Goal: Task Accomplishment & Management: Use online tool/utility

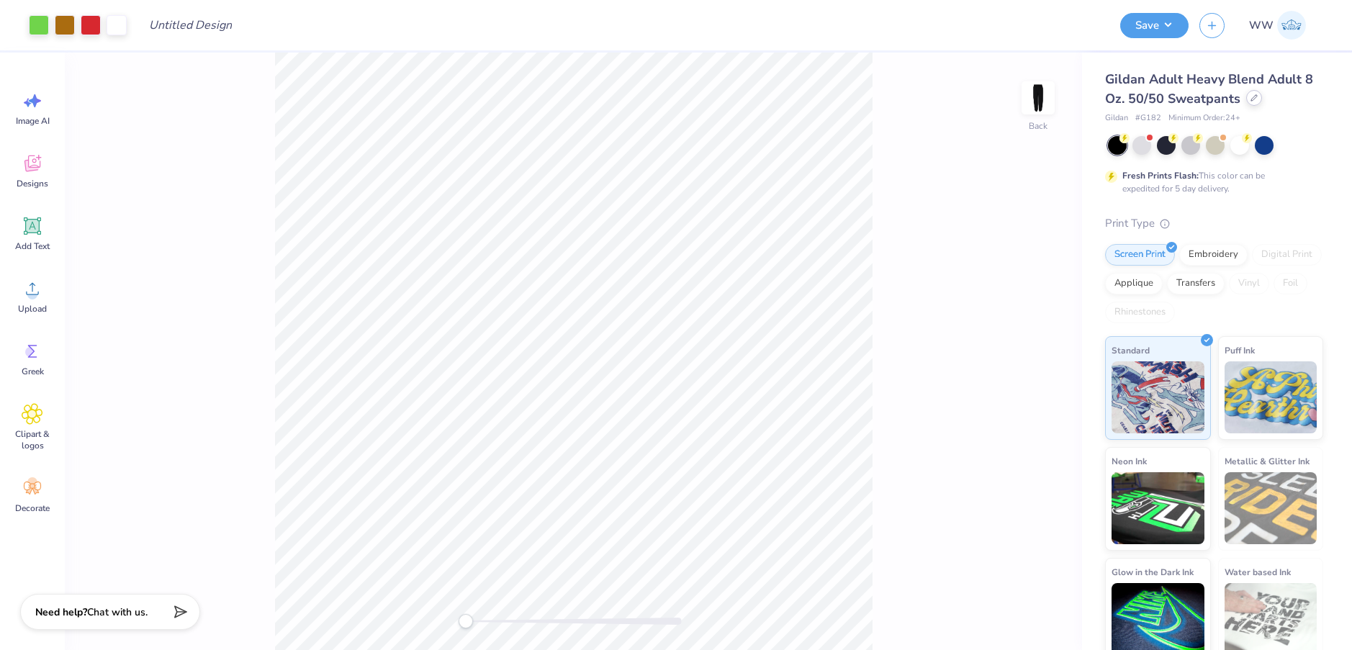
click at [1250, 100] on icon at bounding box center [1253, 97] width 7 height 7
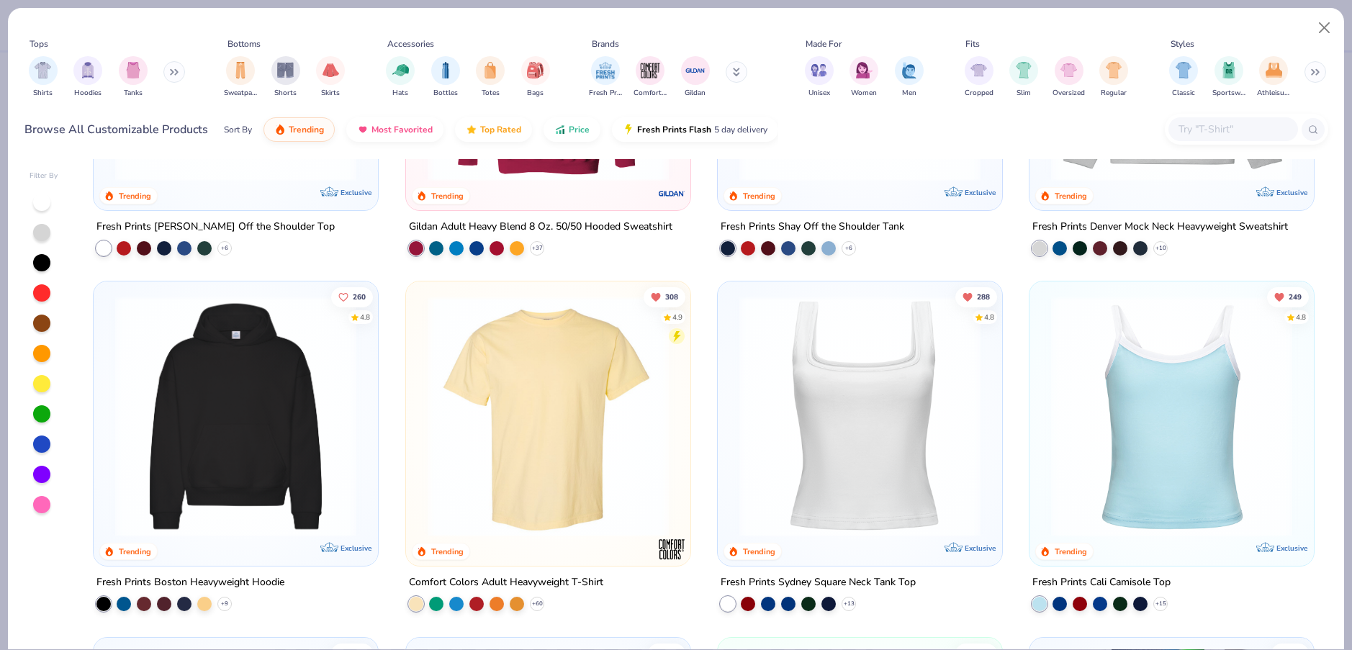
scroll to position [273, 0]
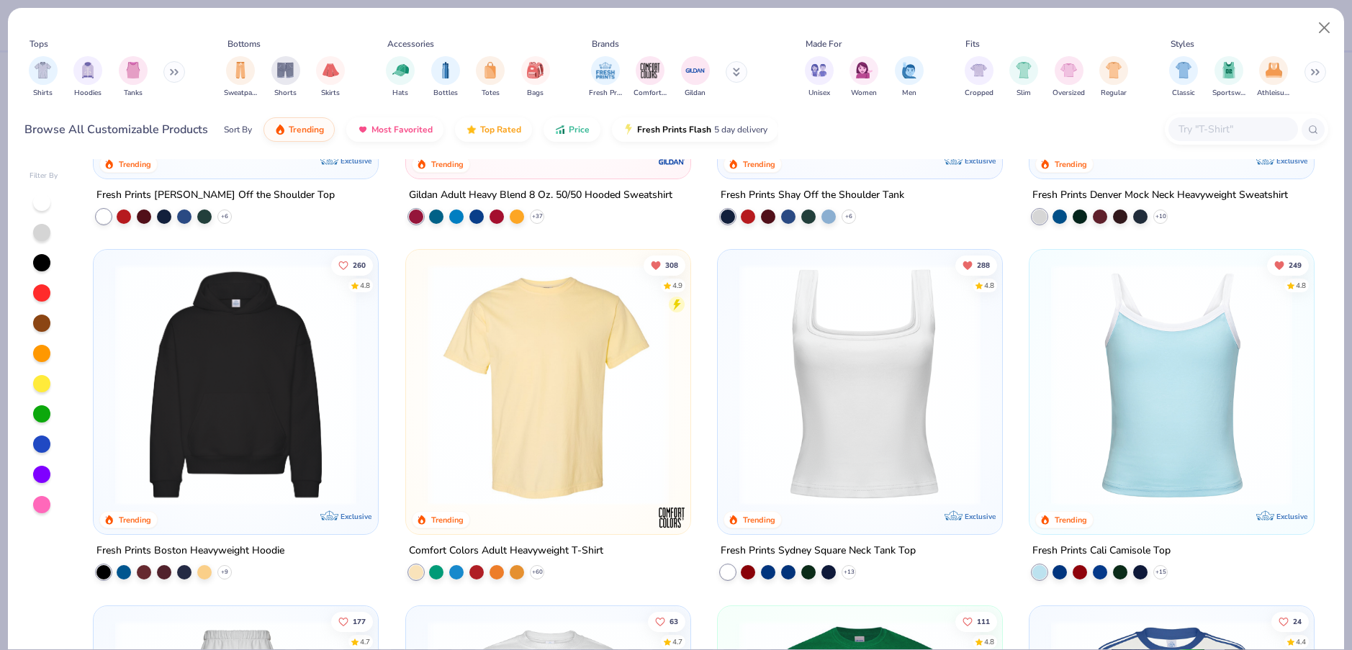
click at [784, 374] on img at bounding box center [860, 384] width 256 height 241
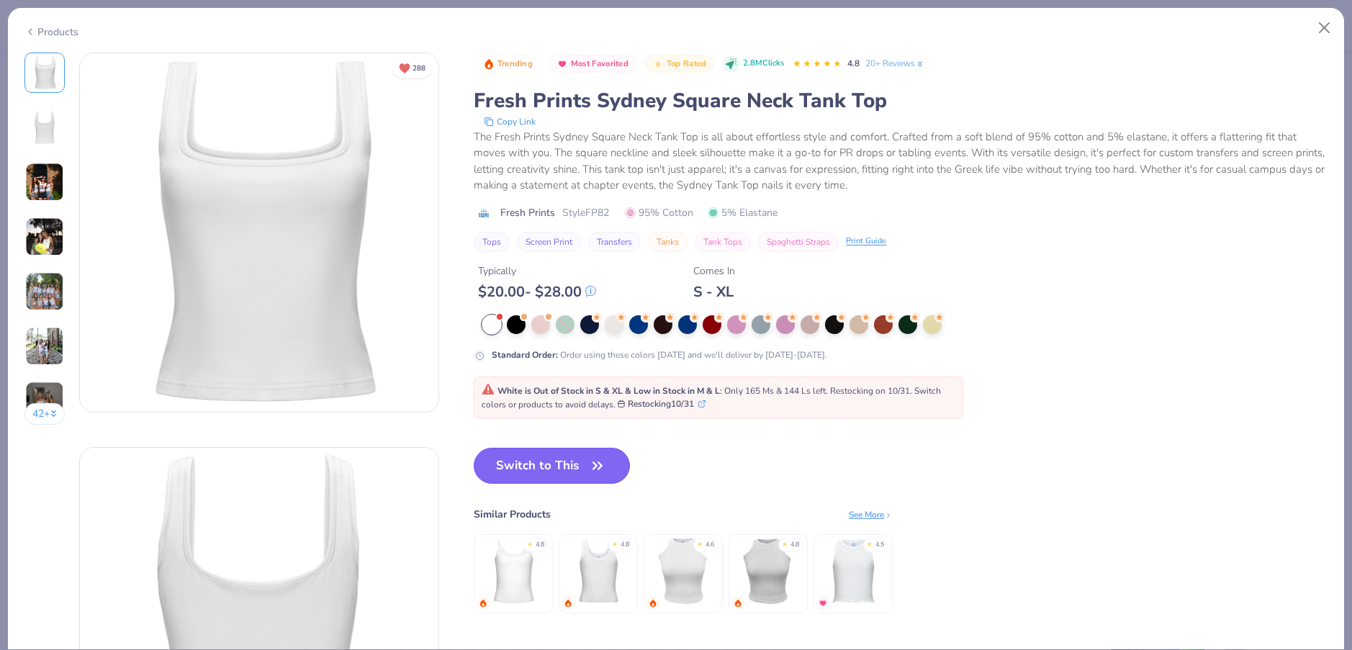
drag, startPoint x: 538, startPoint y: 472, endPoint x: 616, endPoint y: 447, distance: 82.4
click at [538, 471] on button "Switch to This" at bounding box center [552, 466] width 156 height 36
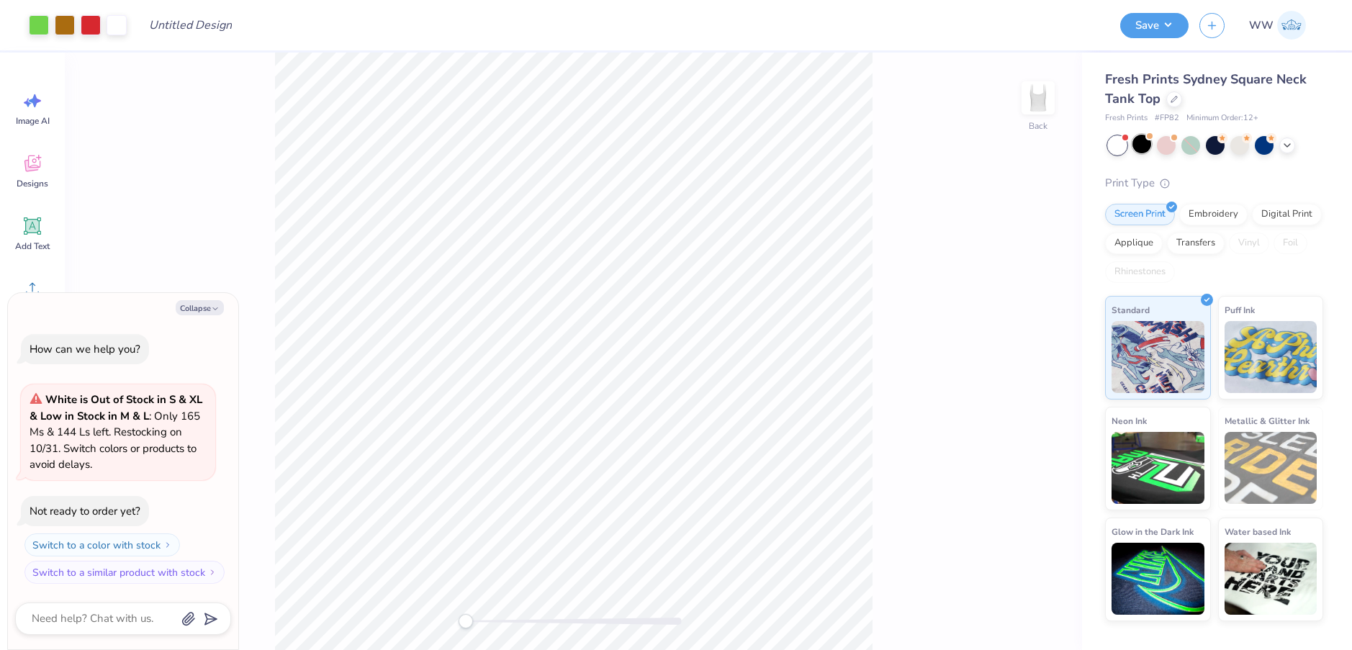
click at [1144, 139] on div at bounding box center [1141, 144] width 19 height 19
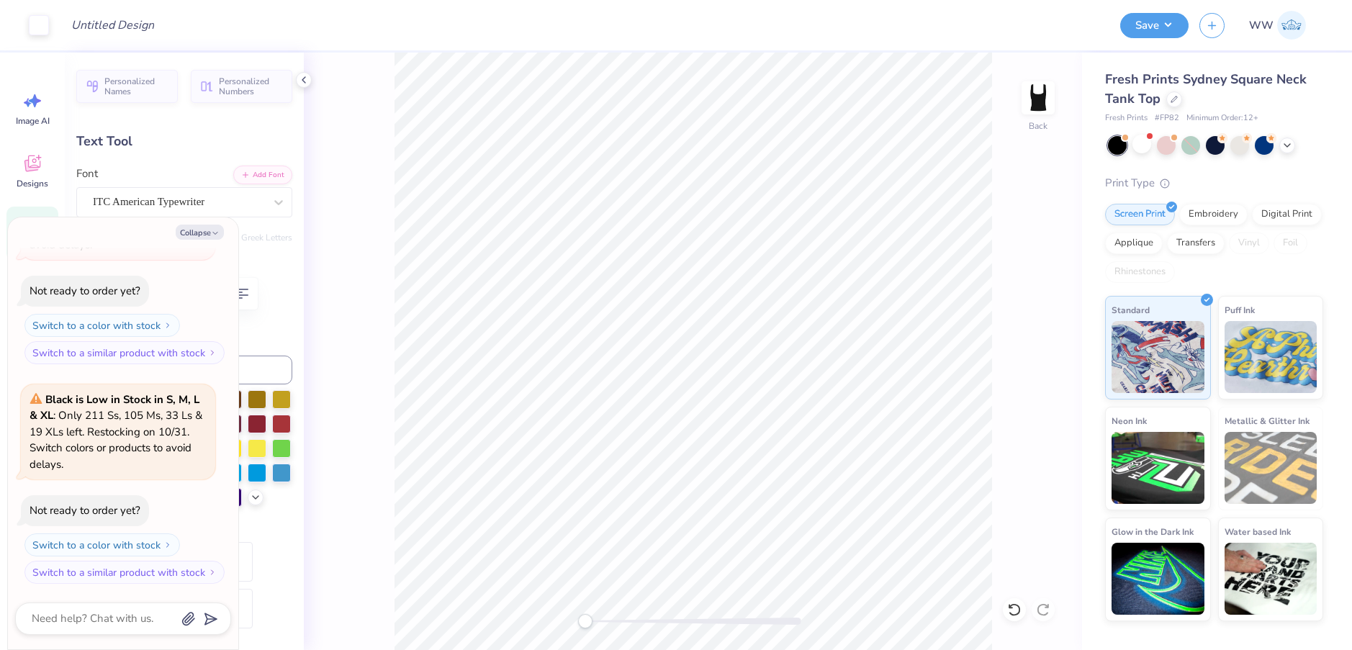
scroll to position [12, 1]
type textarea "x"
type textarea "K"
type textarea "x"
type textarea "KK"
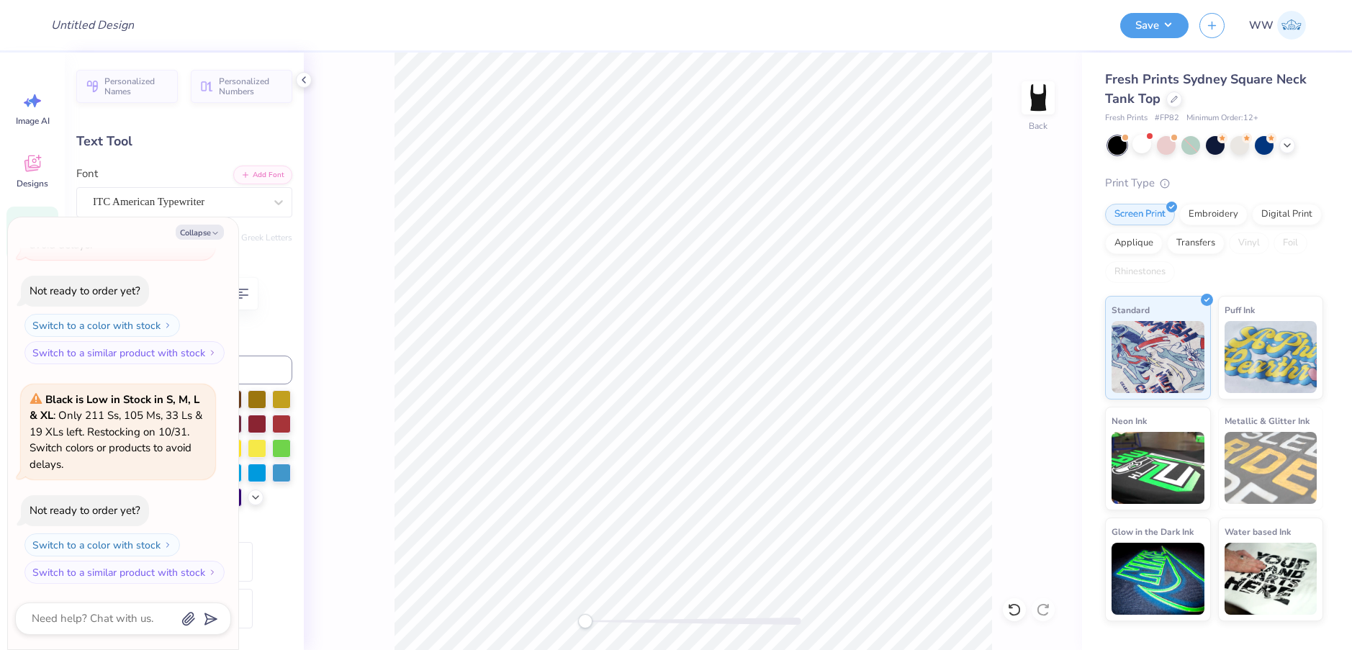
type textarea "x"
type textarea "KKG"
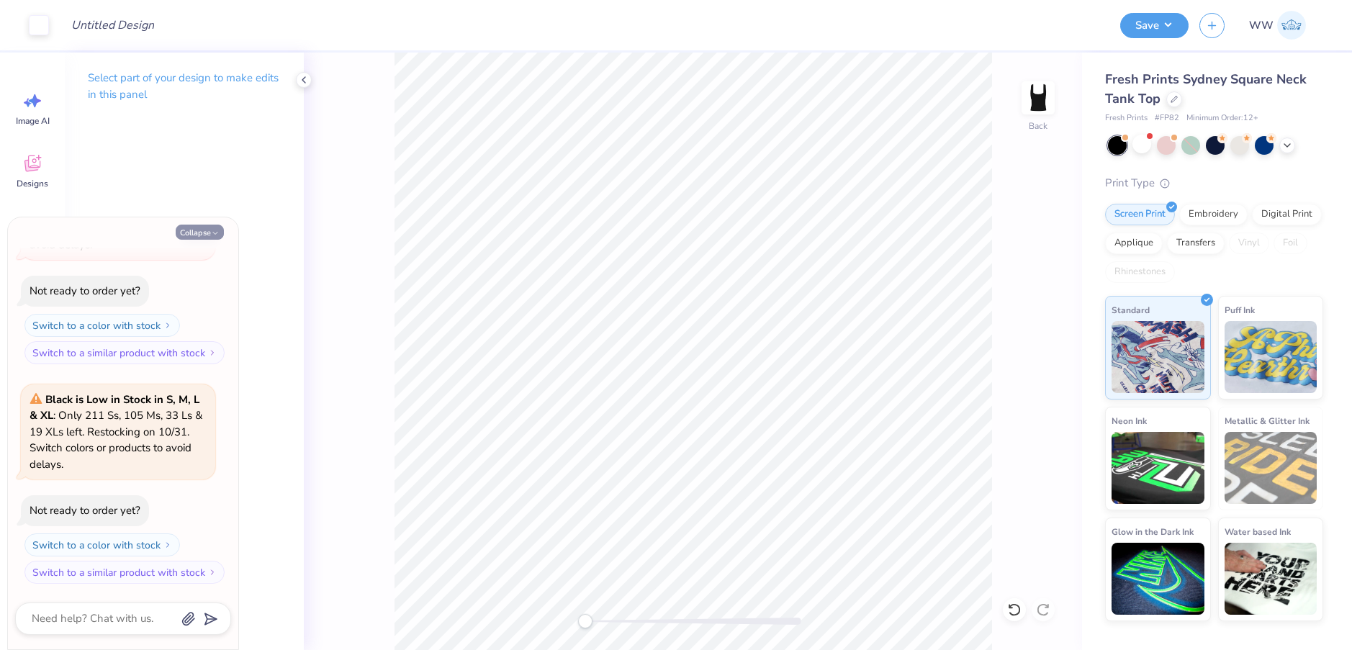
click at [196, 226] on button "Collapse" at bounding box center [200, 232] width 48 height 15
type textarea "x"
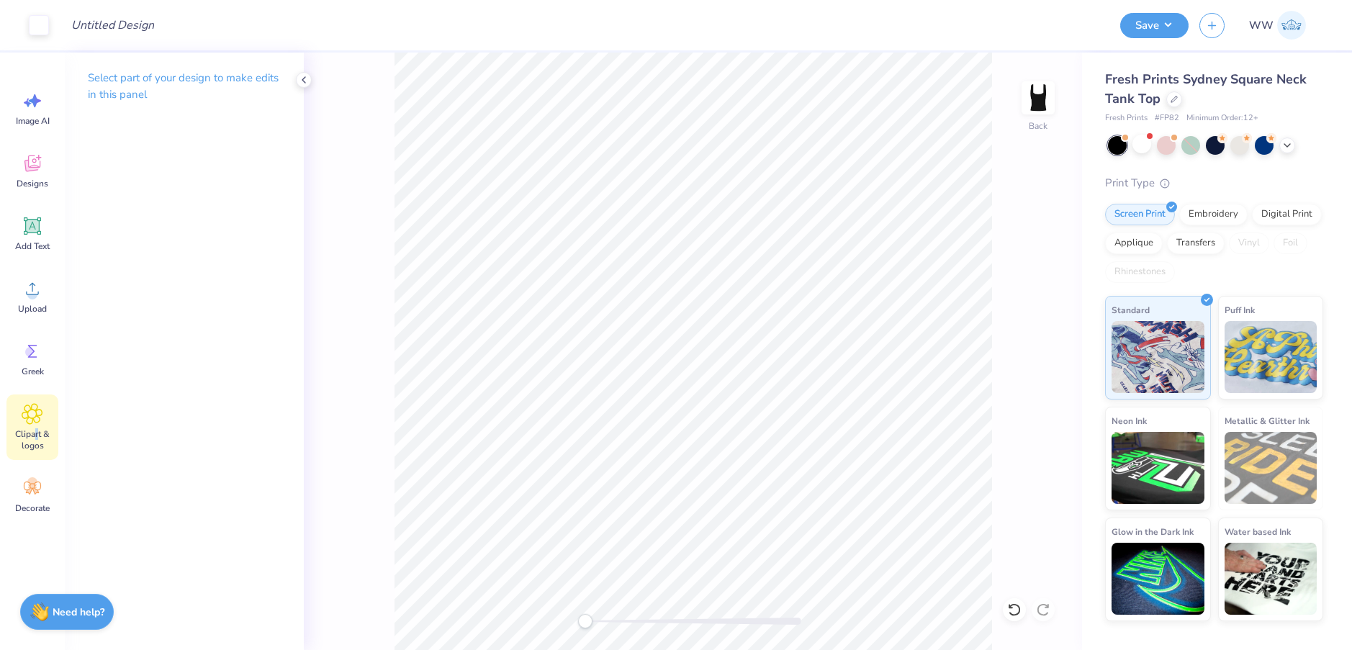
click at [36, 433] on span "Clipart & logos" at bounding box center [33, 439] width 48 height 23
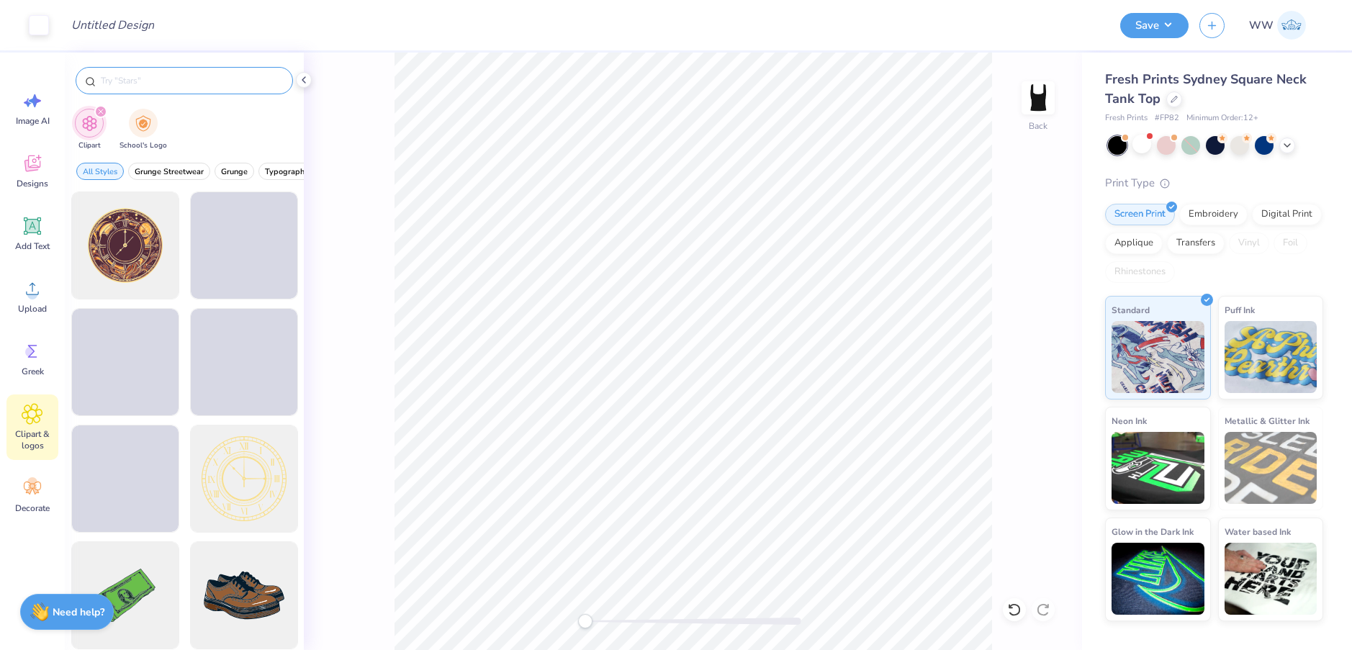
click at [158, 76] on input "text" at bounding box center [191, 80] width 184 height 14
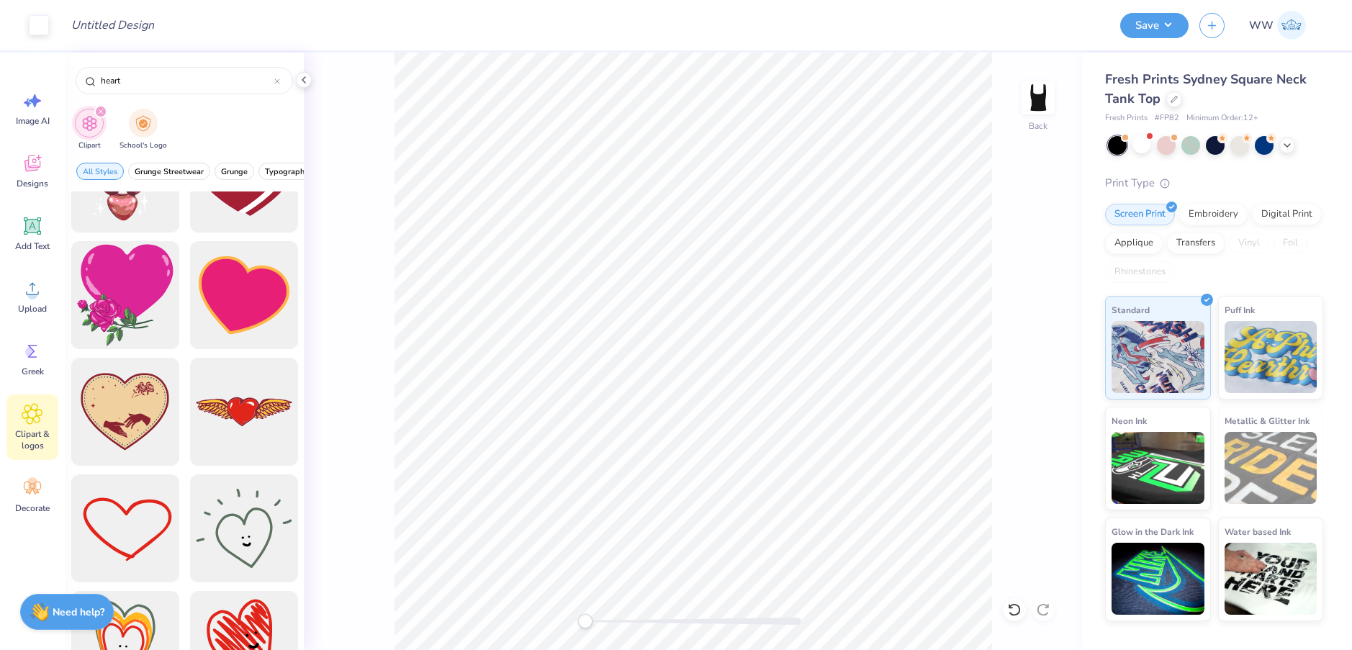
scroll to position [514, 0]
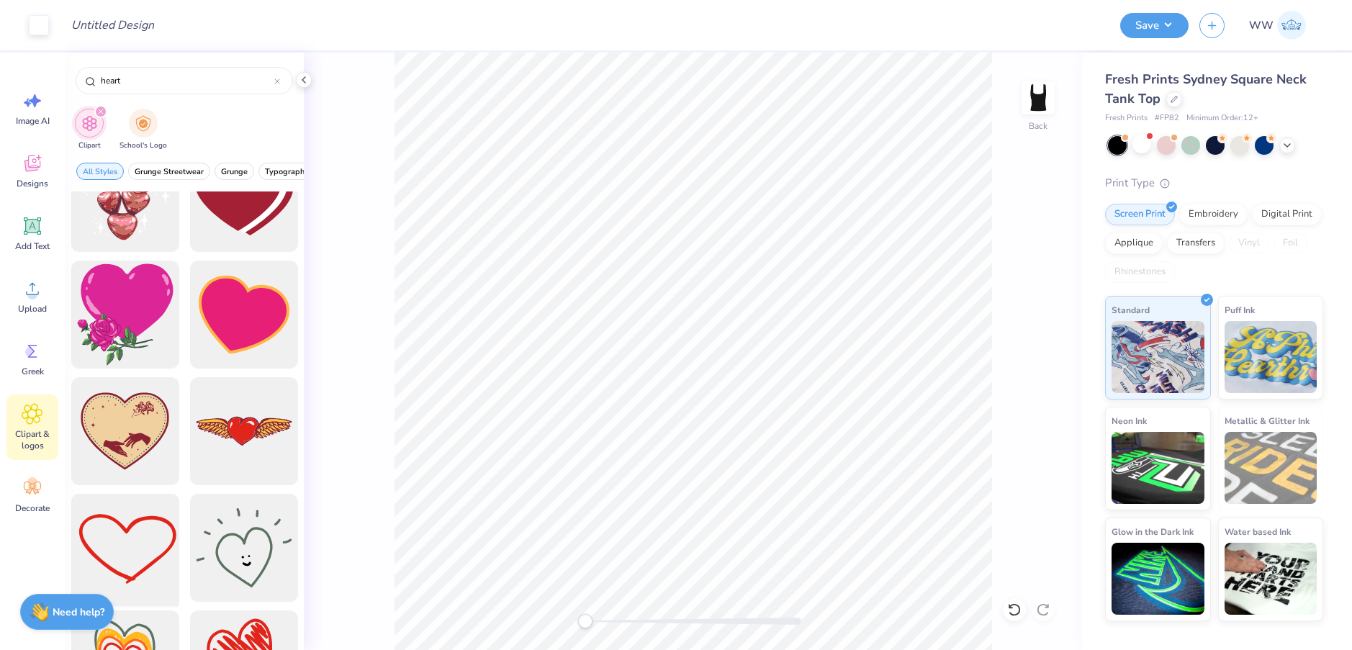
type input "heart"
click at [127, 563] on div at bounding box center [125, 548] width 119 height 119
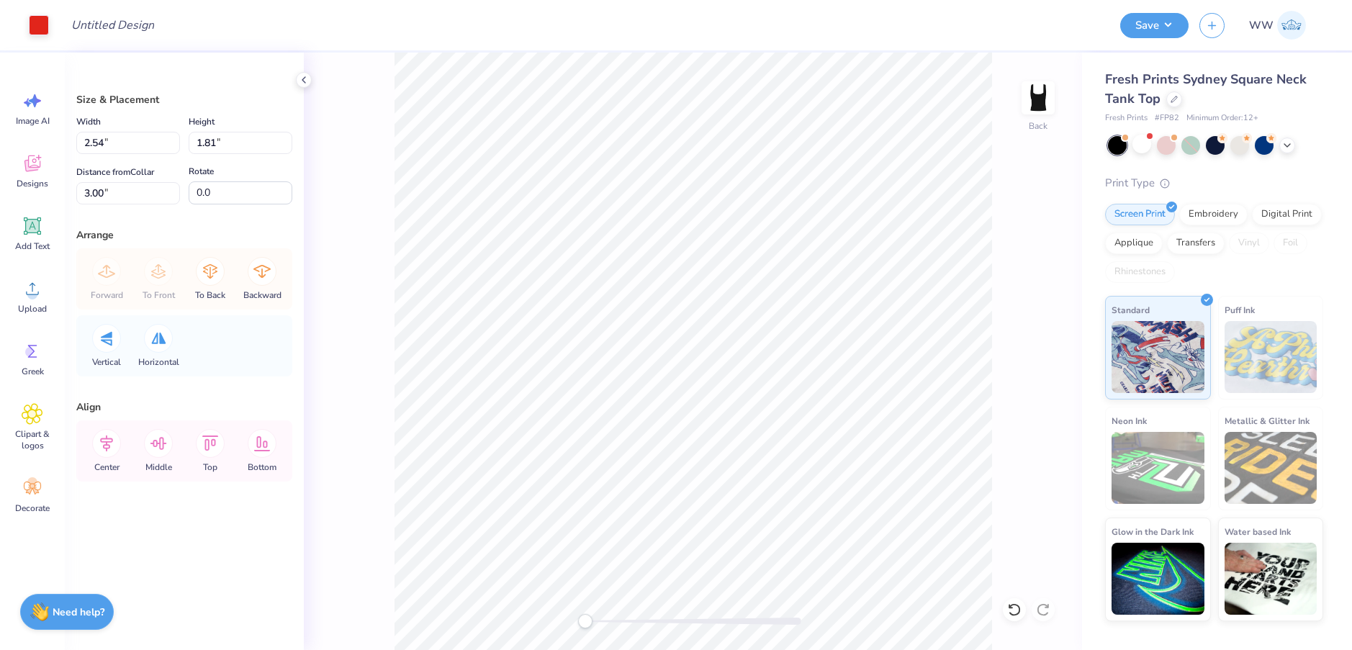
type input "2.54"
type input "1.81"
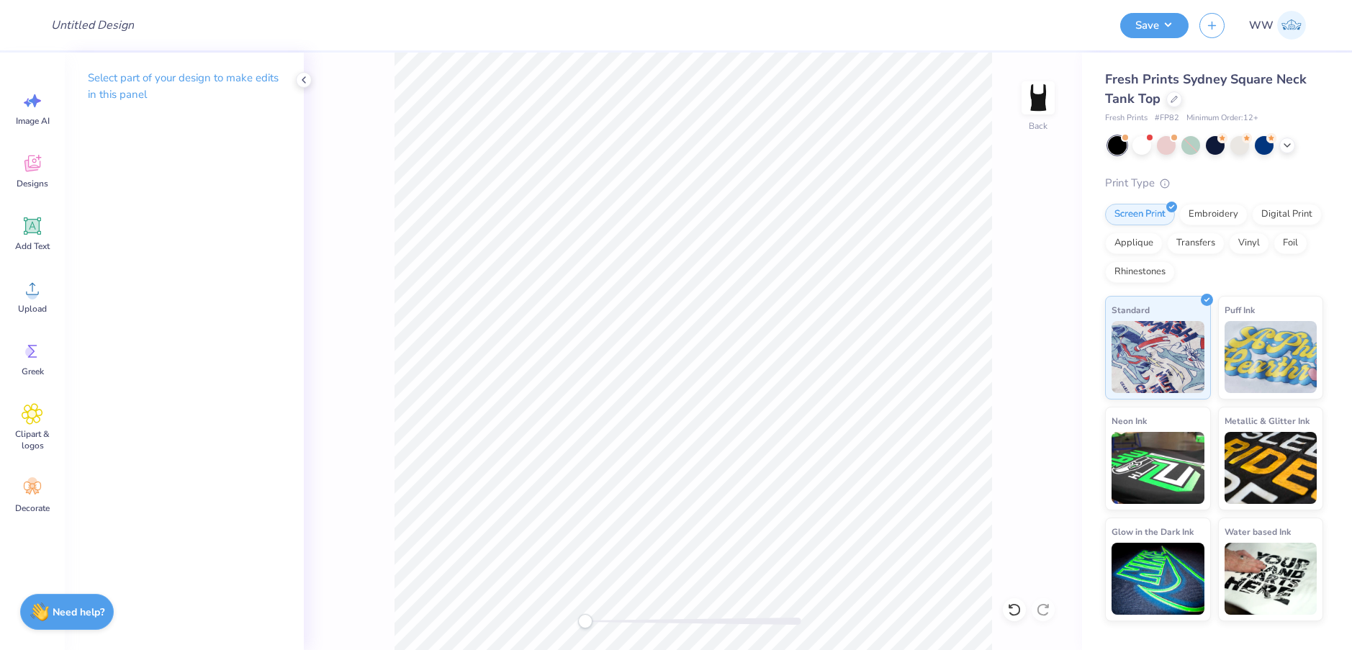
drag, startPoint x: 1139, startPoint y: 145, endPoint x: 1135, endPoint y: 160, distance: 15.0
click at [1139, 146] on div at bounding box center [1141, 145] width 19 height 19
type textarea "x"
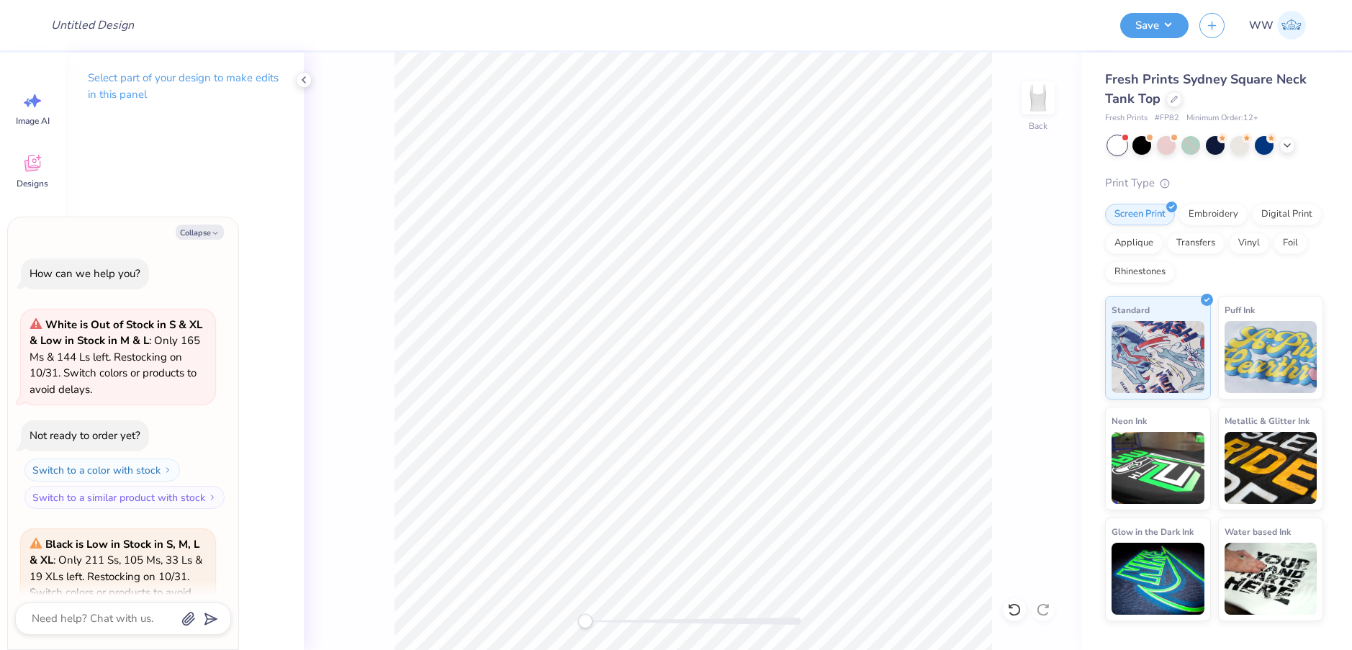
scroll to position [364, 0]
